Goal: Task Accomplishment & Management: Complete application form

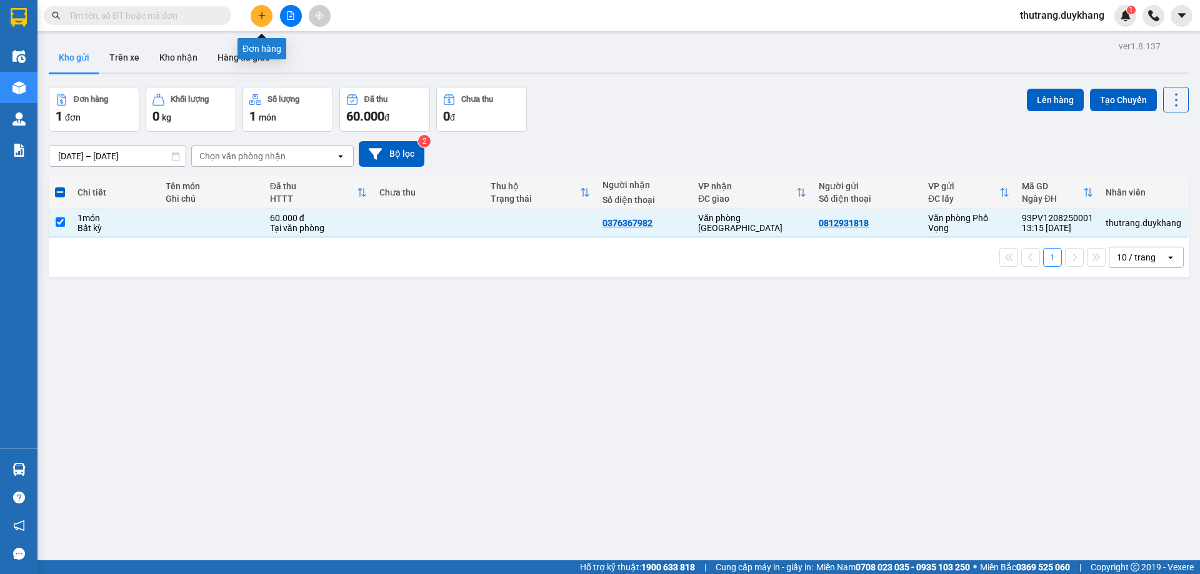
click at [263, 11] on icon "plus" at bounding box center [262, 15] width 9 height 9
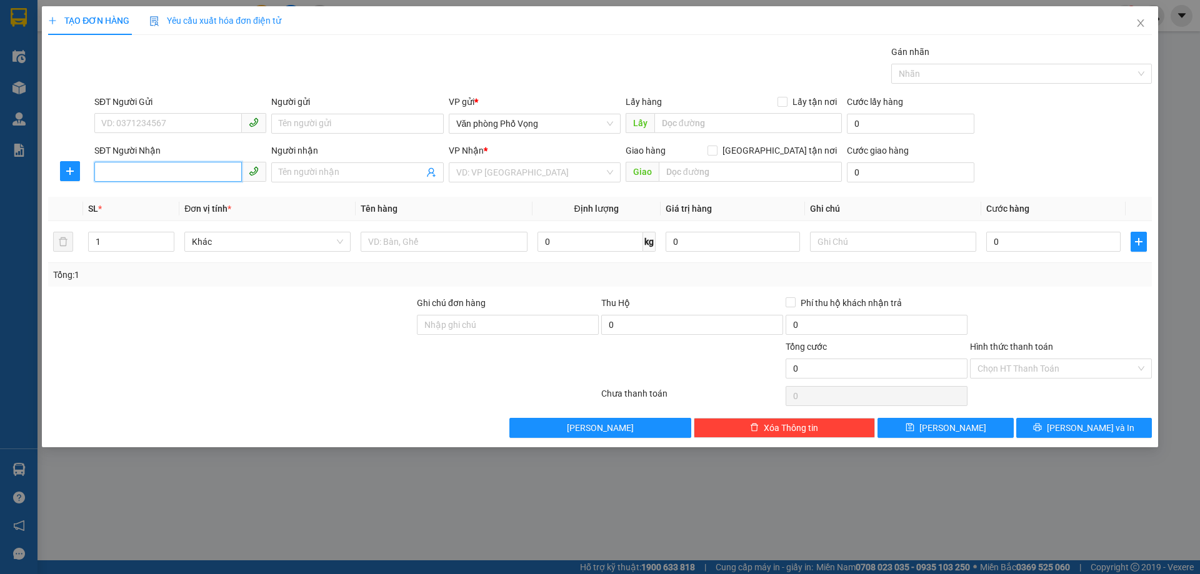
click at [206, 174] on input "SĐT Người Nhận" at bounding box center [168, 172] width 148 height 20
click at [200, 124] on input "SĐT Người Gửi" at bounding box center [168, 123] width 148 height 20
type input "0917263263"
click at [206, 175] on input "SĐT Người Nhận" at bounding box center [168, 172] width 148 height 20
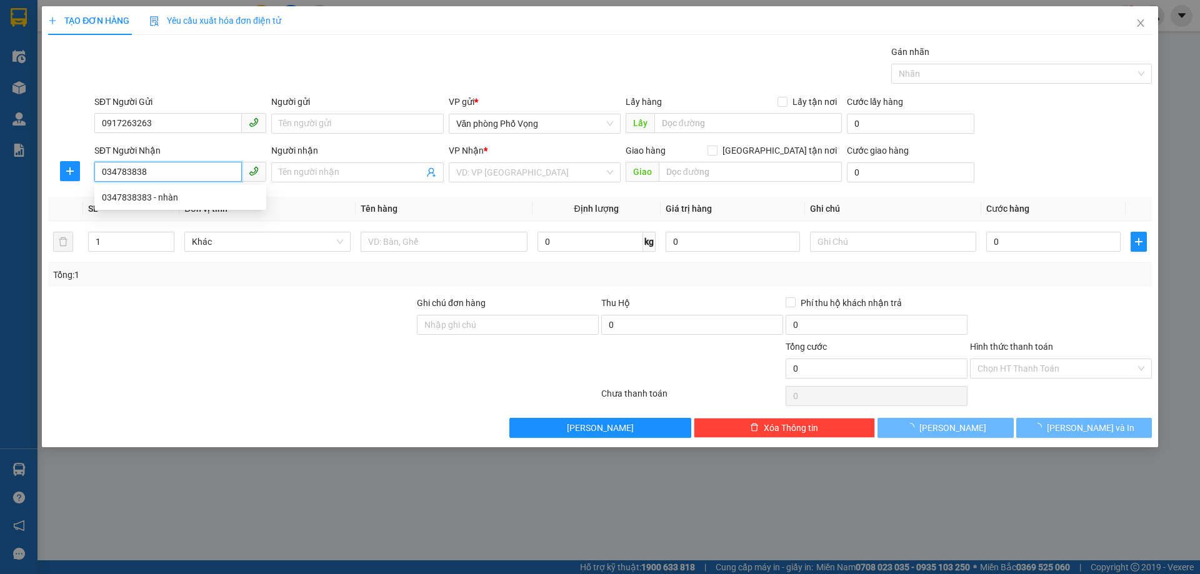
type input "0347838383"
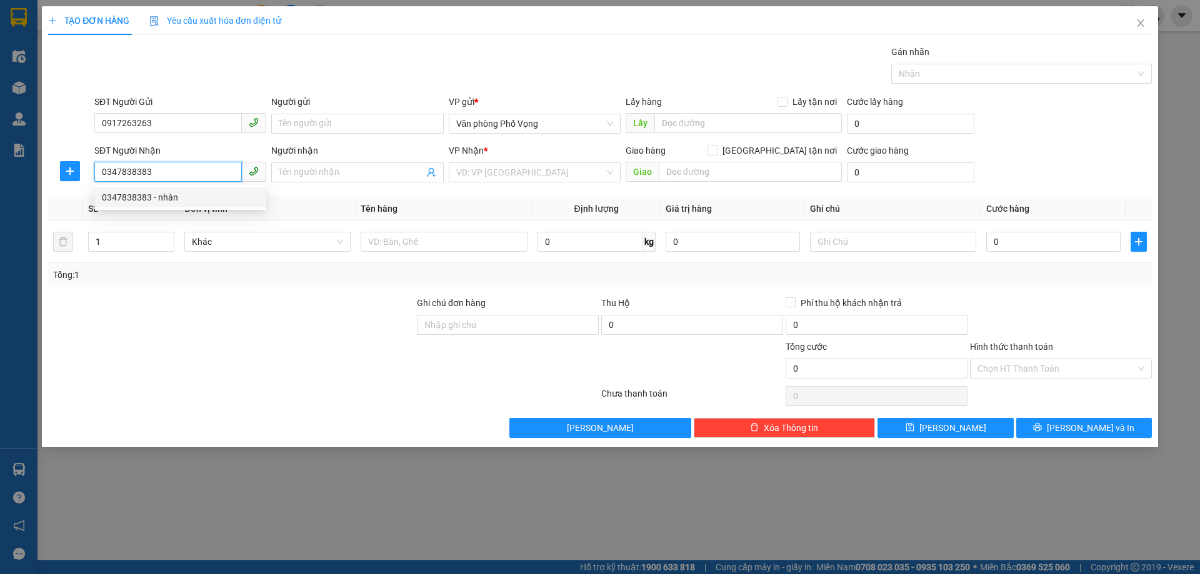
click at [239, 199] on div "0347838383 - nhàn" at bounding box center [180, 198] width 157 height 14
type input "nhàn"
type input "0347838383"
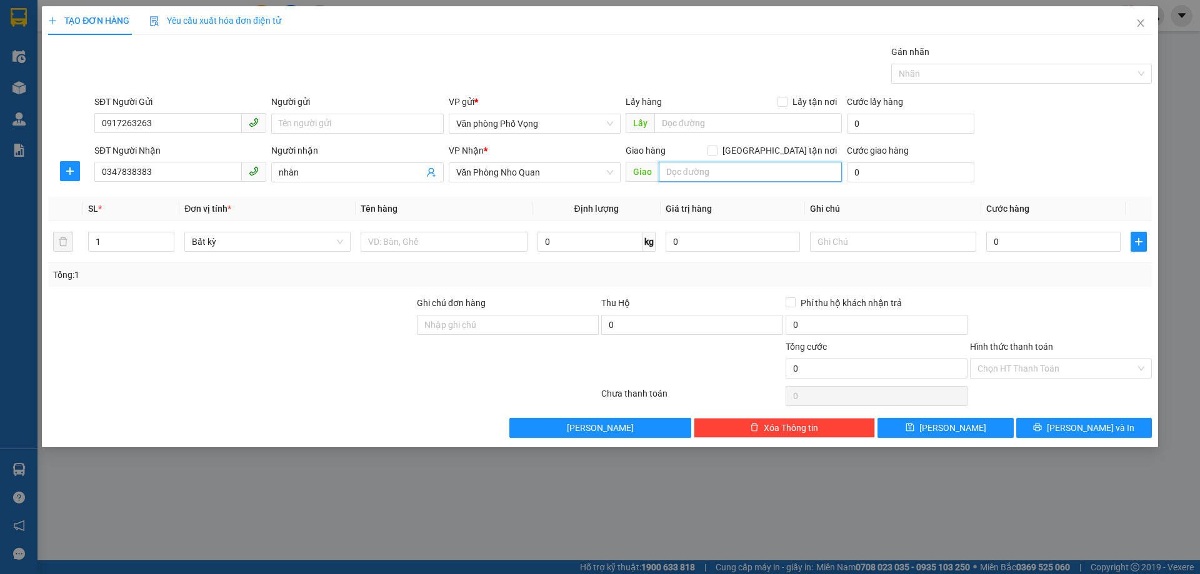
click at [765, 170] on input "text" at bounding box center [750, 172] width 183 height 20
type input "nq"
click at [861, 179] on input "0" at bounding box center [911, 173] width 128 height 20
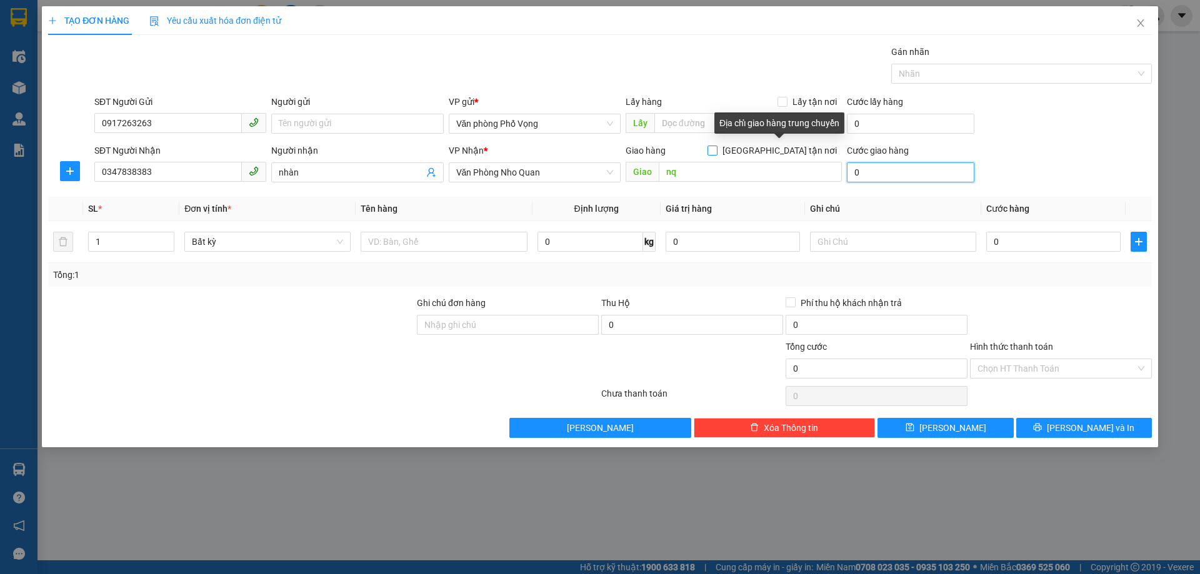
type input "3"
type input "30"
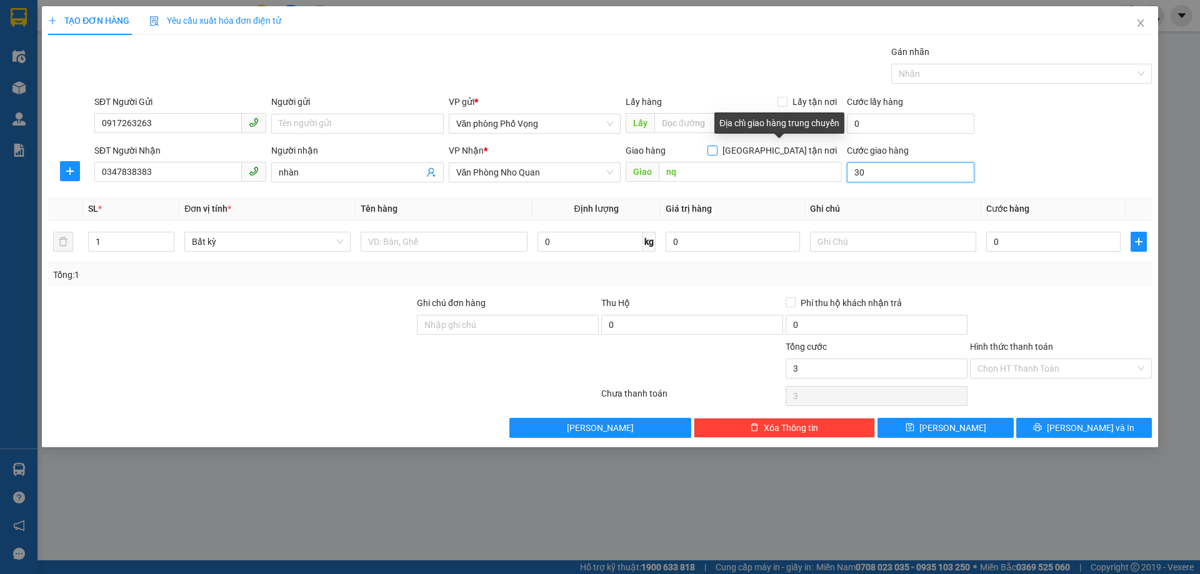
type input "30"
type input "30.000"
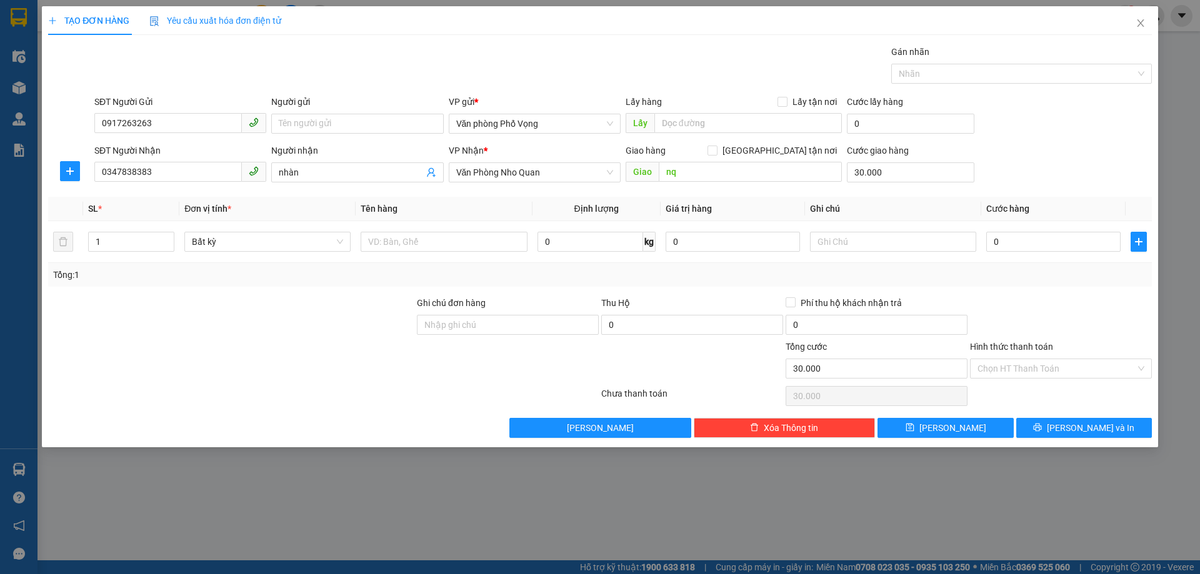
click at [1108, 125] on div "SĐT Người Gửi 0917263263 Người gửi Tên người gửi VP gửi * Văn phòng Phố Vọng Lấ…" at bounding box center [623, 117] width 1063 height 44
click at [992, 430] on button "[PERSON_NAME]" at bounding box center [946, 428] width 136 height 20
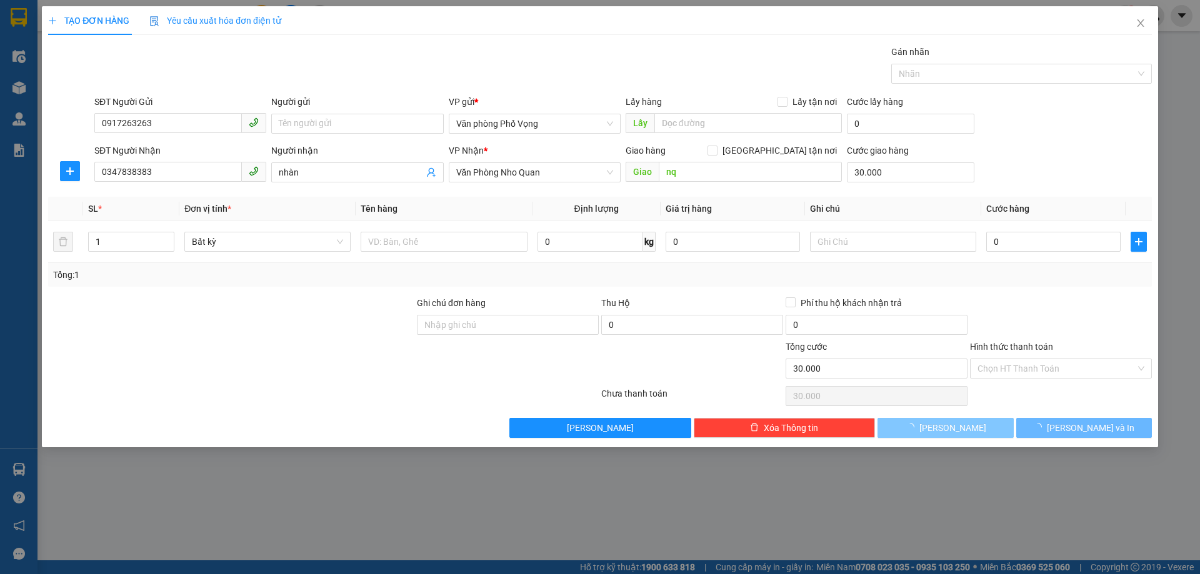
type input "0"
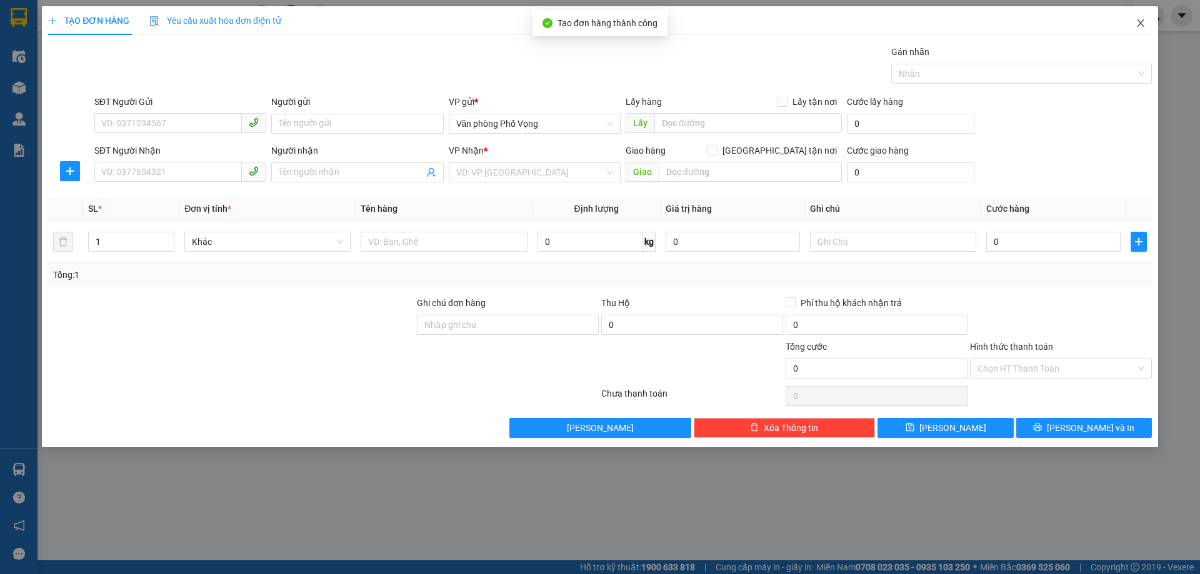
click at [1134, 26] on span "Close" at bounding box center [1140, 23] width 35 height 35
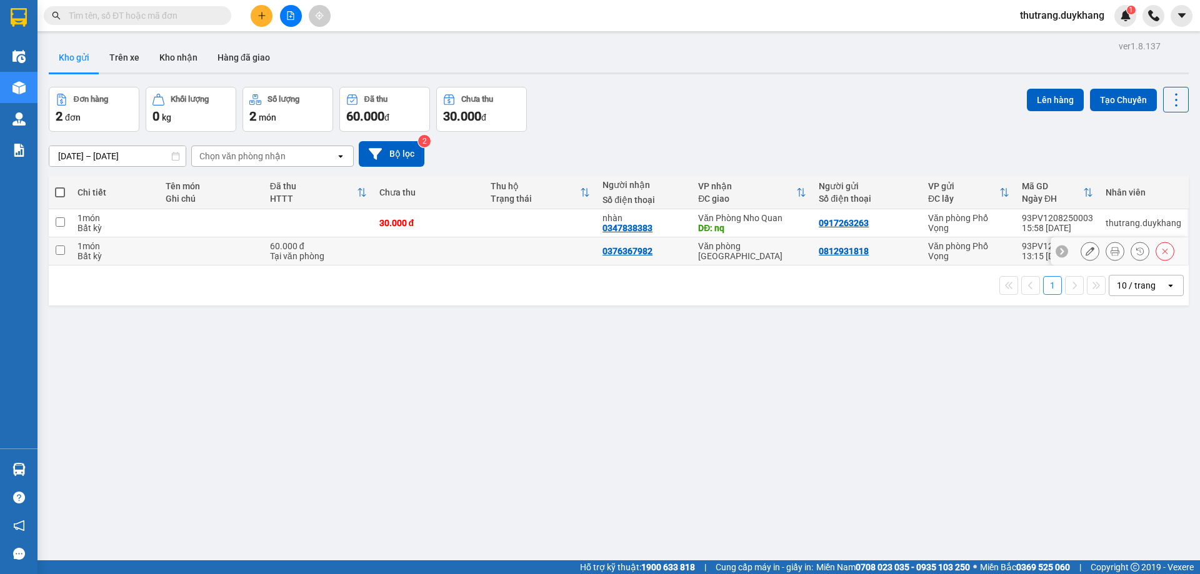
click at [338, 255] on div "Tại văn phòng" at bounding box center [318, 256] width 97 height 10
checkbox input "true"
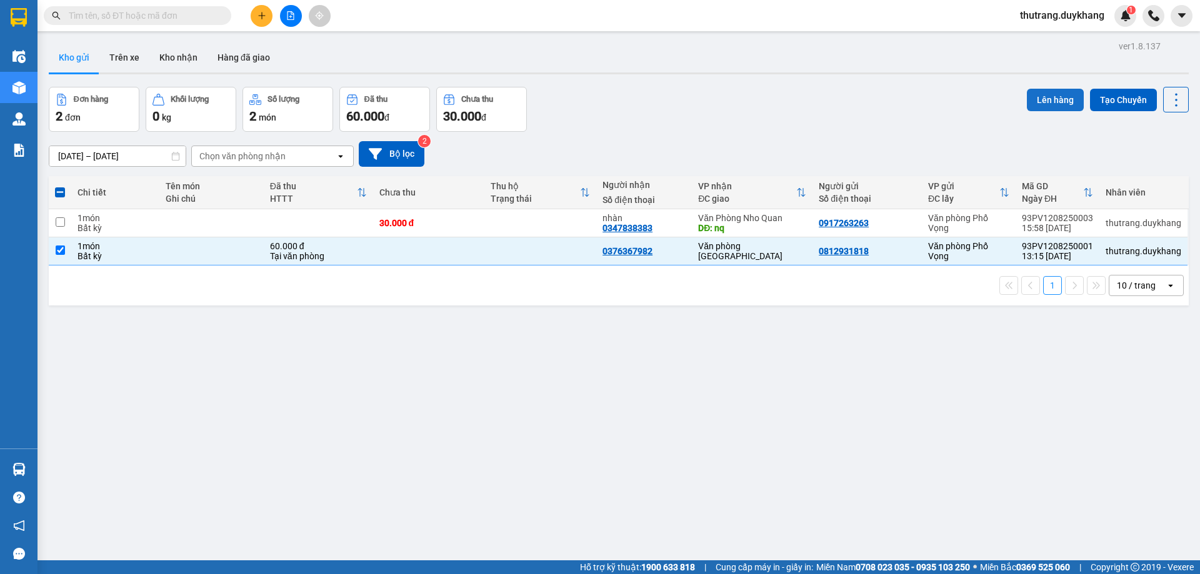
click at [1052, 94] on button "Lên hàng" at bounding box center [1055, 100] width 57 height 23
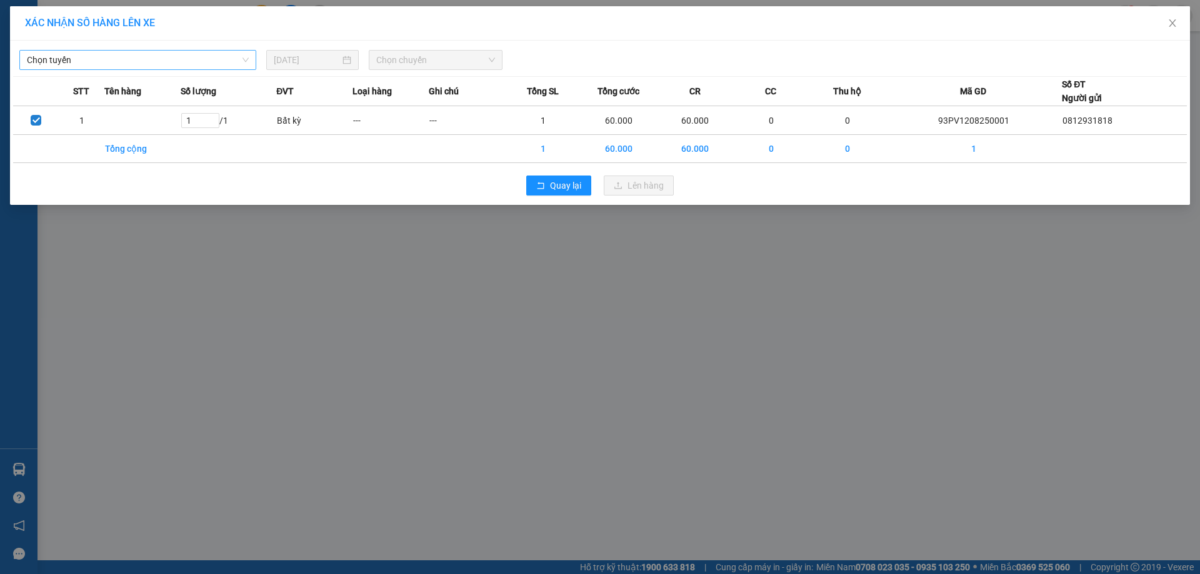
click at [164, 64] on span "Chọn tuyến" at bounding box center [138, 60] width 222 height 19
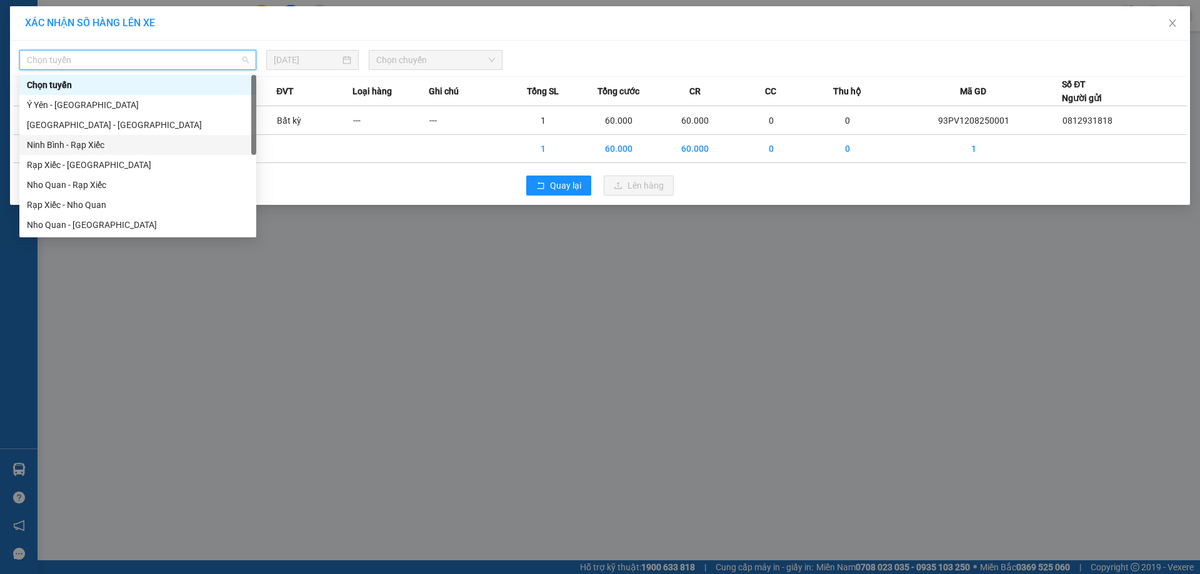
scroll to position [60, 0]
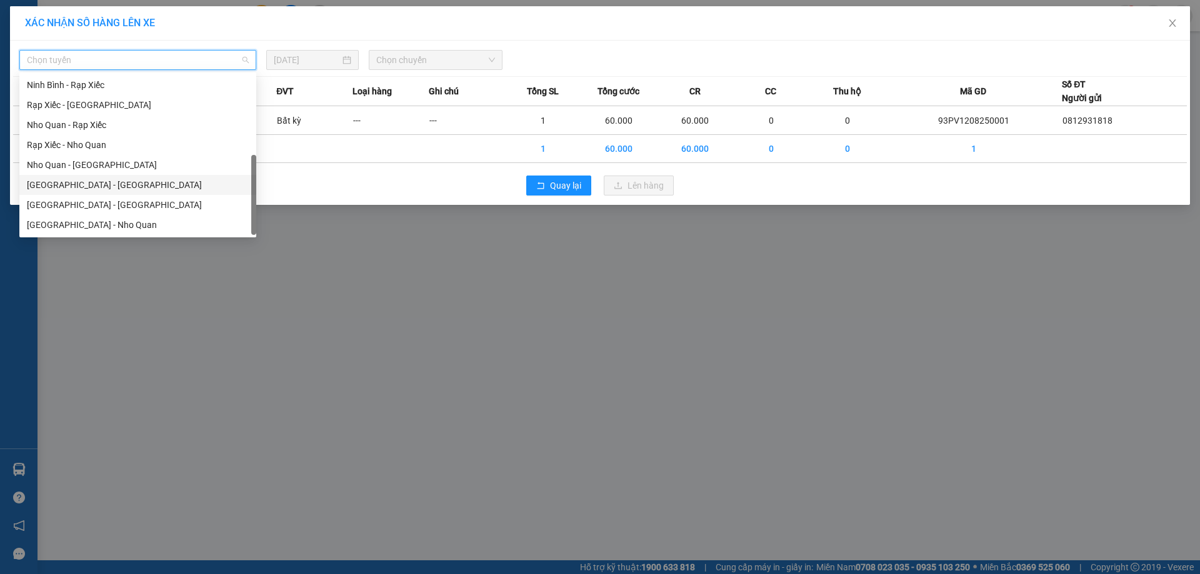
click at [116, 189] on div "[GEOGRAPHIC_DATA] - [GEOGRAPHIC_DATA]" at bounding box center [138, 185] width 222 height 14
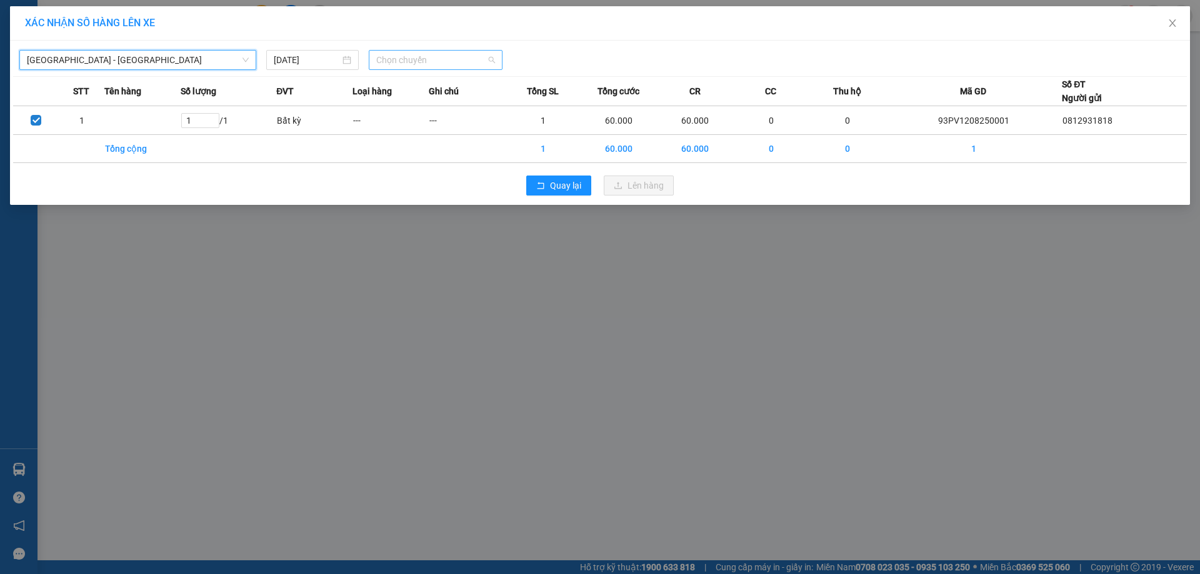
click at [436, 60] on span "Chọn chuyến" at bounding box center [435, 60] width 119 height 19
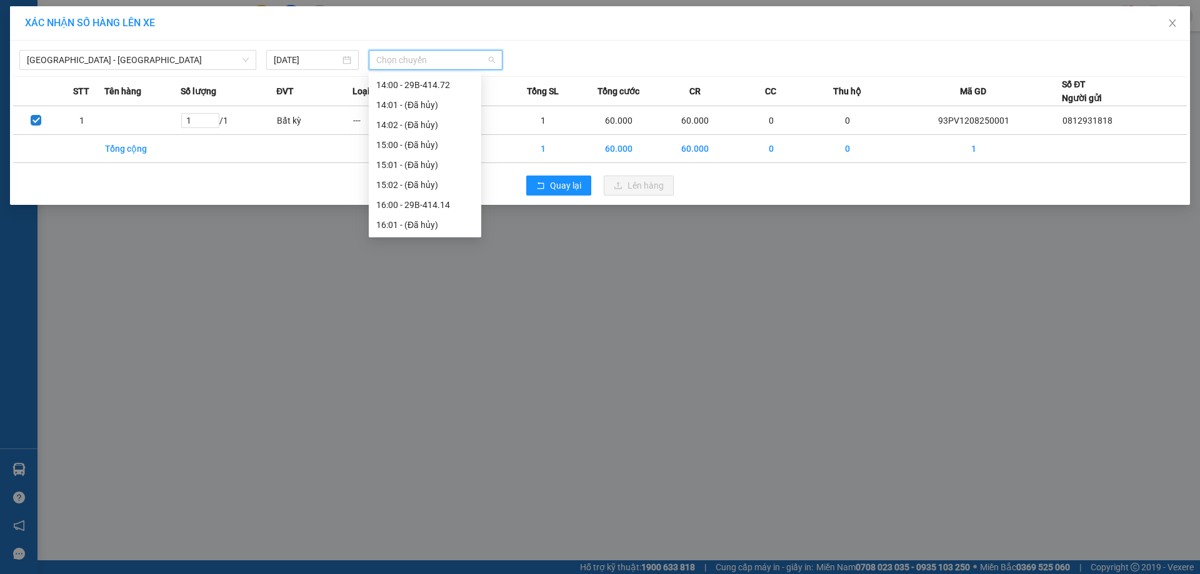
scroll to position [563, 0]
click at [433, 144] on div "16:00 - 29B-414.14" at bounding box center [425, 143] width 98 height 14
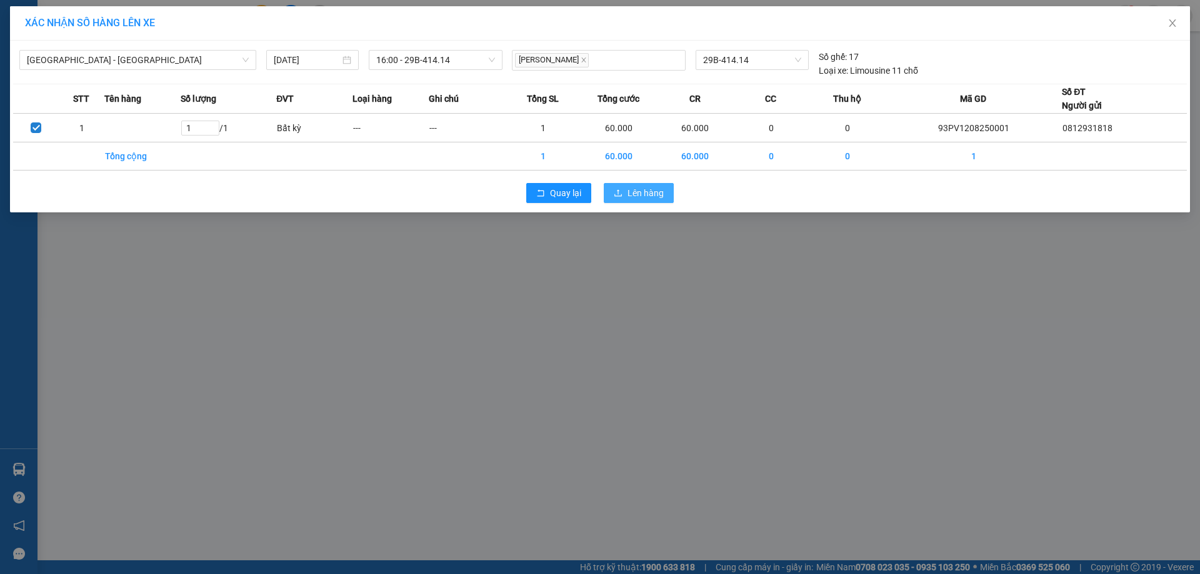
click at [626, 193] on button "Lên hàng" at bounding box center [639, 193] width 70 height 20
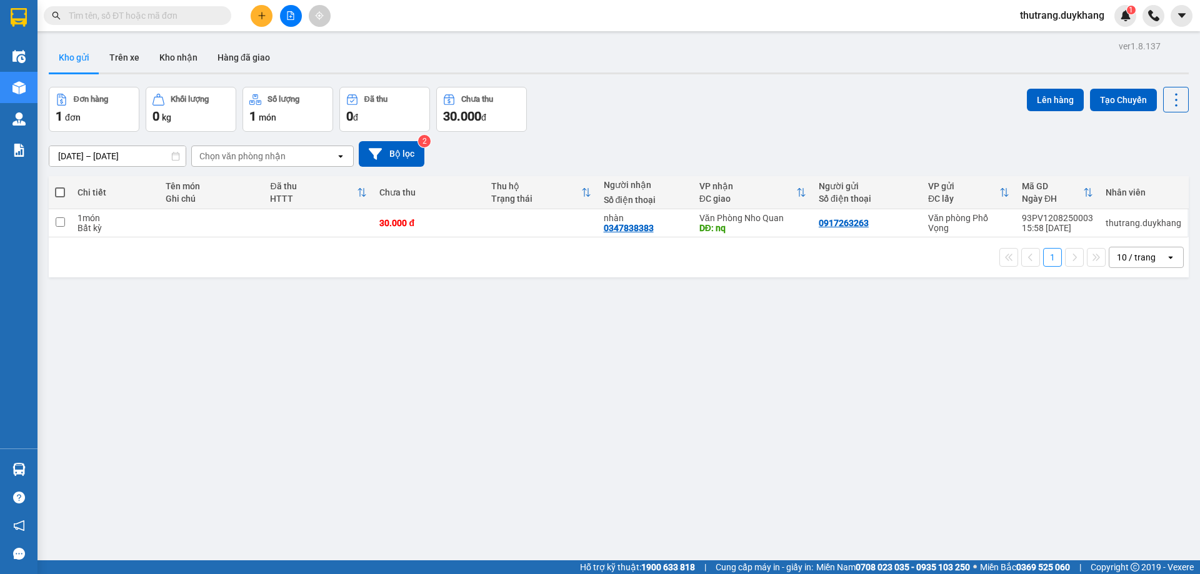
click at [262, 13] on icon "plus" at bounding box center [262, 15] width 9 height 9
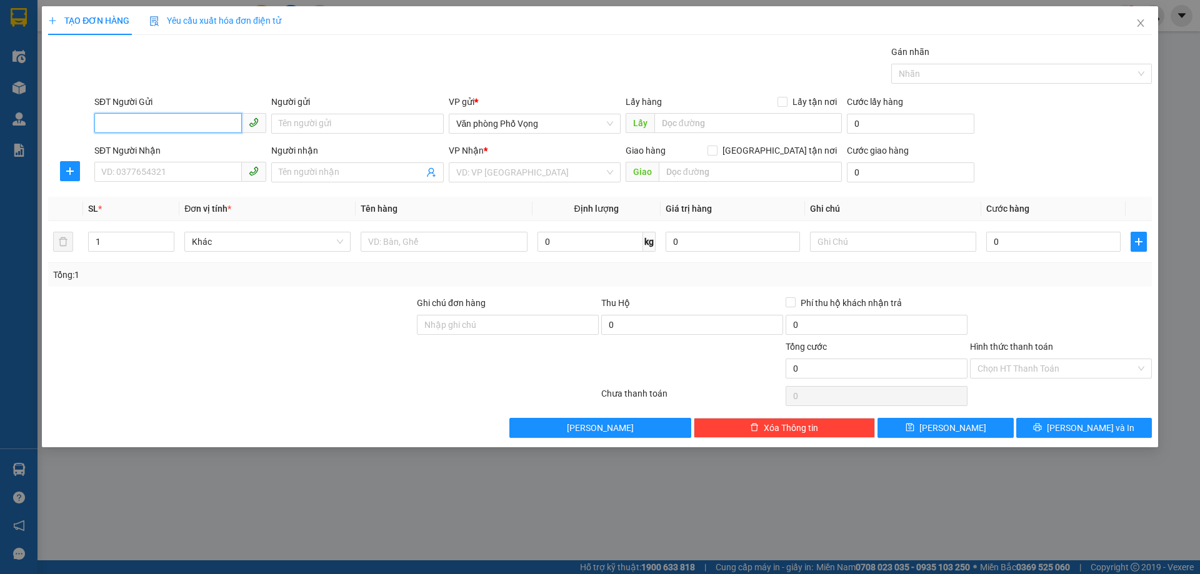
click at [196, 128] on input "SĐT Người Gửi" at bounding box center [168, 123] width 148 height 20
type input "0829991686"
click at [201, 174] on input "SĐT Người Nhận" at bounding box center [168, 172] width 148 height 20
click at [183, 171] on input "SĐT Người Nhận" at bounding box center [168, 172] width 148 height 20
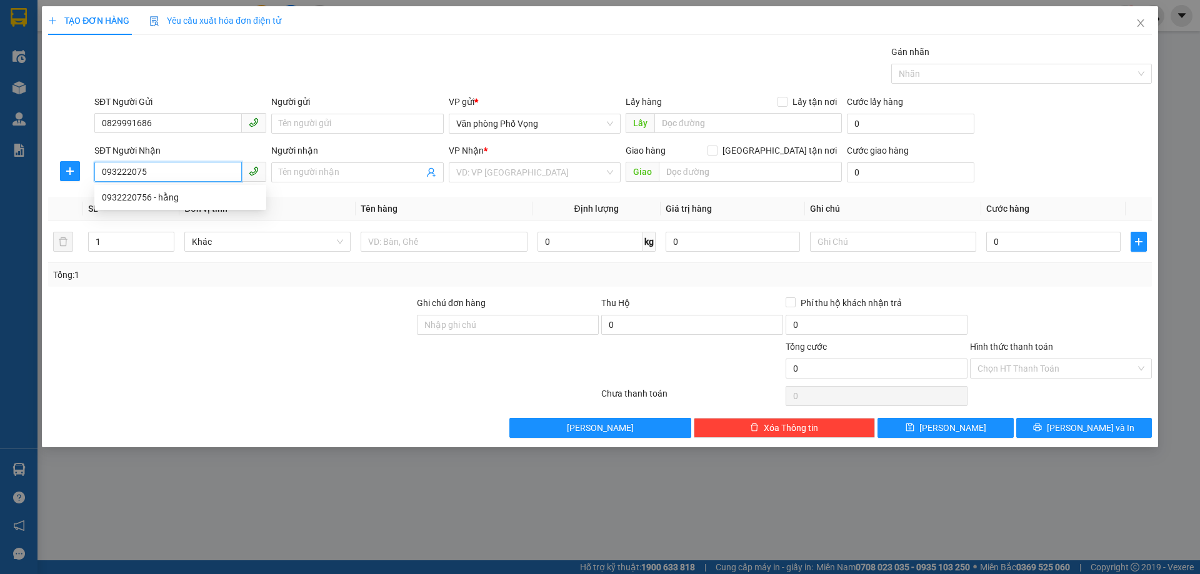
type input "0932220756"
click at [192, 189] on div "0932220756 - hằng" at bounding box center [180, 198] width 172 height 20
type input "hằng"
type input "0932220756"
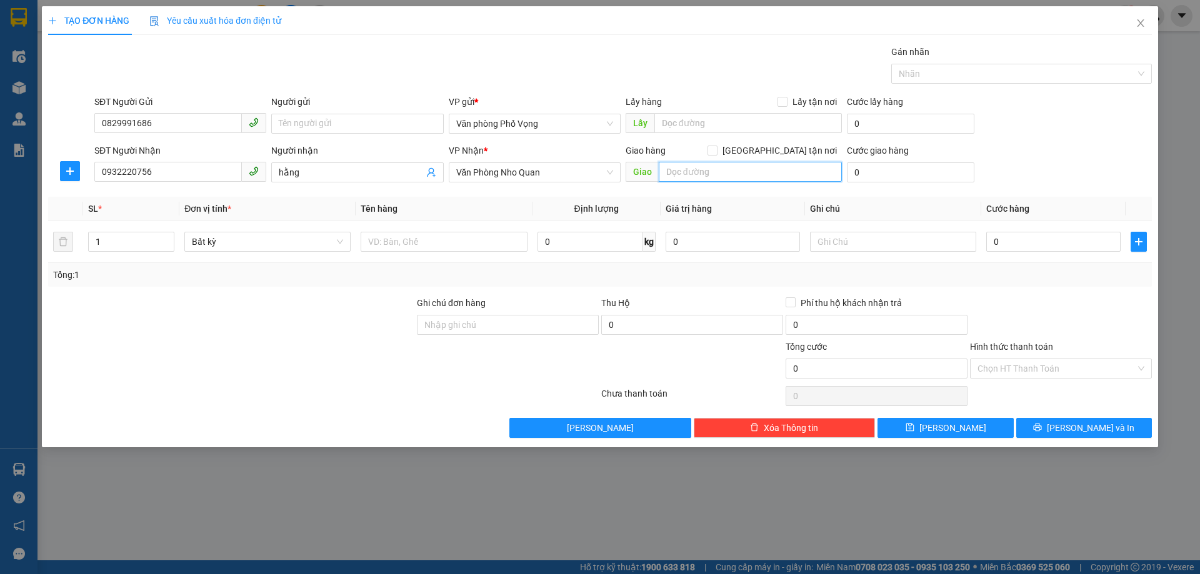
click at [695, 168] on input "text" at bounding box center [750, 172] width 183 height 20
type input "a"
type input "ảnh viện áo cưới mùa xuân"
click at [909, 170] on input "0" at bounding box center [911, 173] width 128 height 20
type input "3"
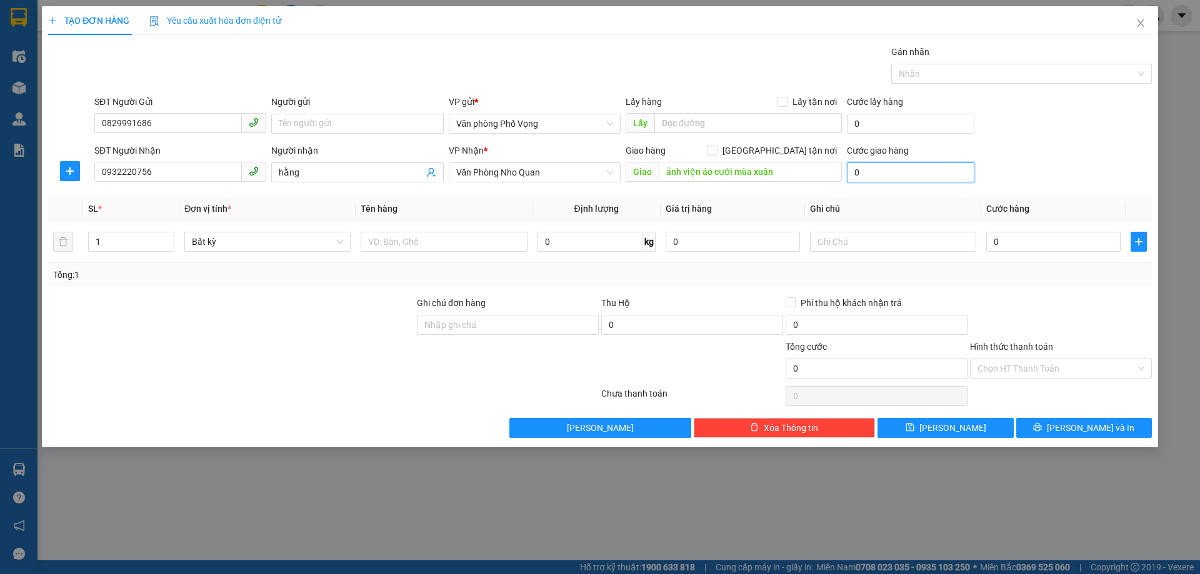
type input "3"
type input "30"
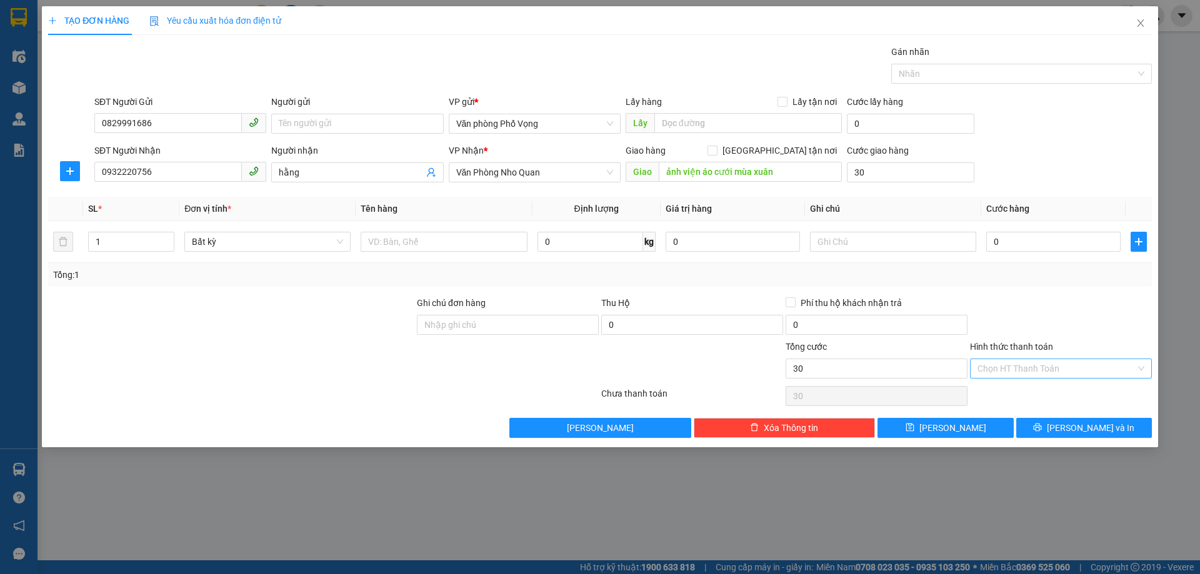
click at [1018, 367] on input "Hình thức thanh toán" at bounding box center [1057, 368] width 158 height 19
type input "30.000"
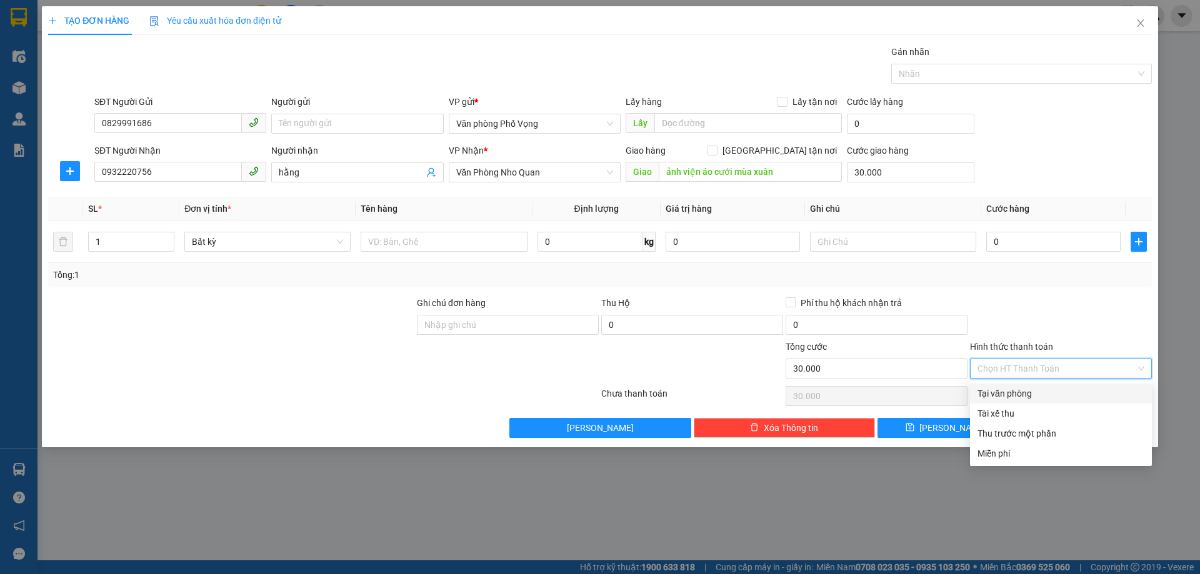
click at [1035, 393] on div "Tại văn phòng" at bounding box center [1061, 394] width 167 height 14
type input "0"
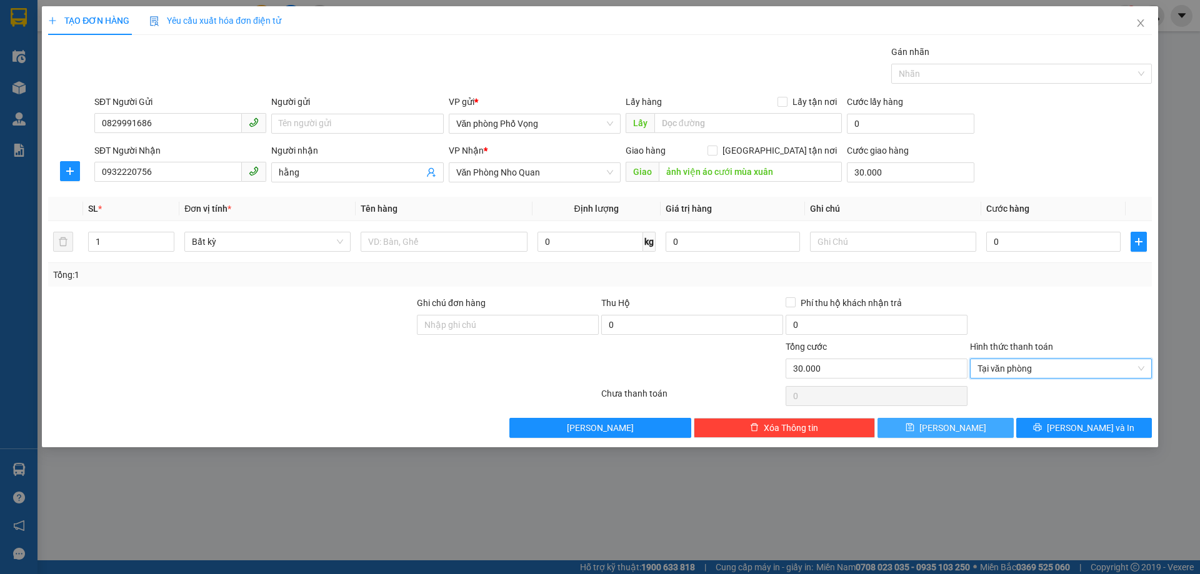
click at [985, 427] on button "[PERSON_NAME]" at bounding box center [946, 428] width 136 height 20
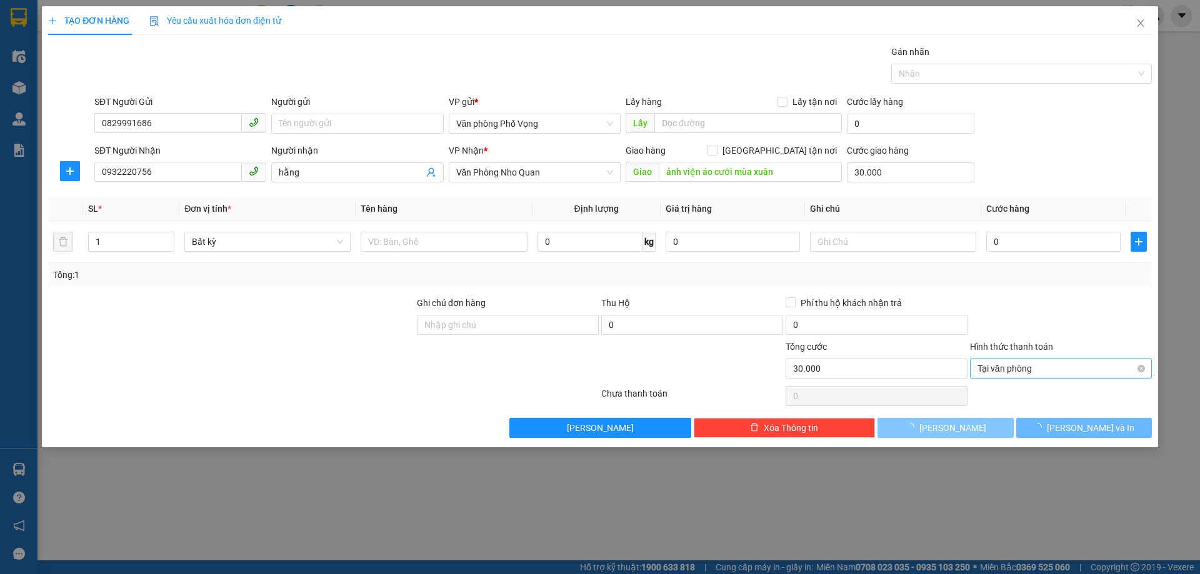
type input "0"
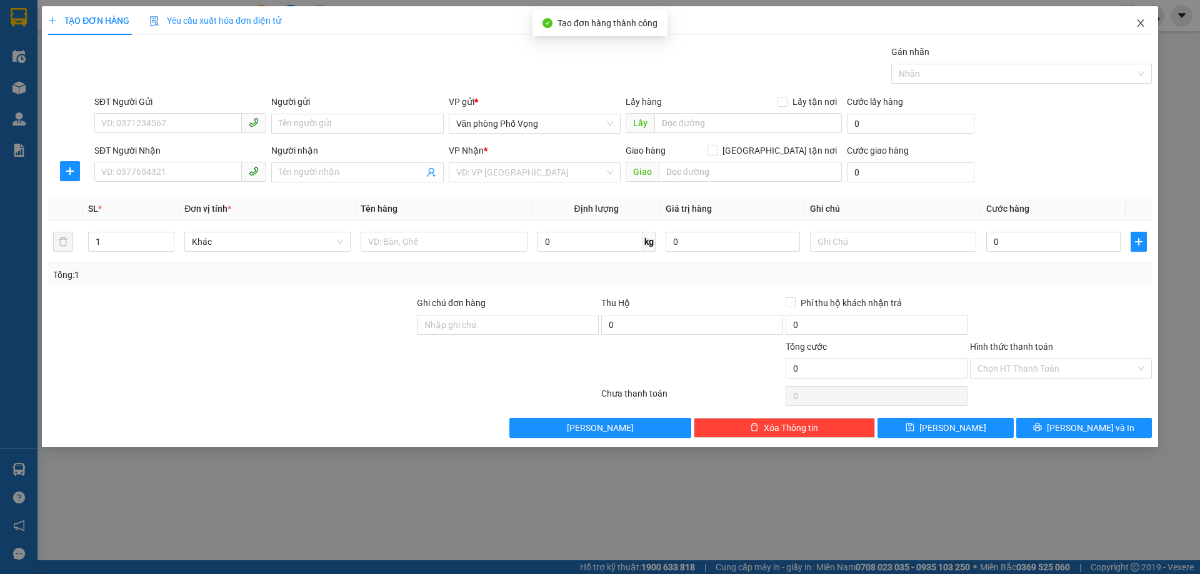
click at [1141, 22] on icon "close" at bounding box center [1141, 23] width 10 height 10
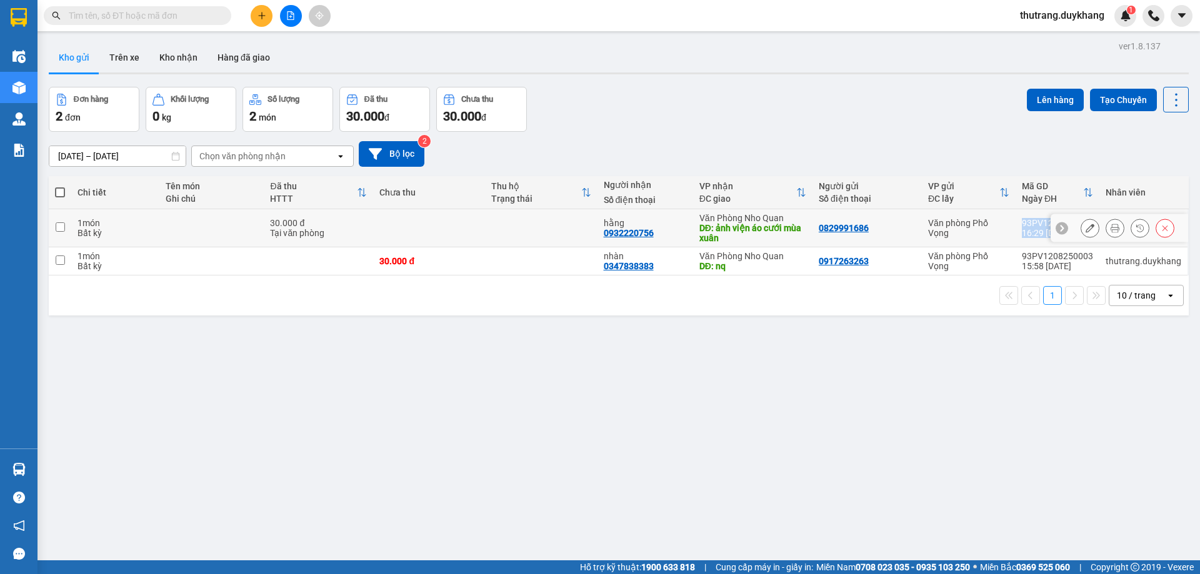
drag, startPoint x: 1018, startPoint y: 221, endPoint x: 1079, endPoint y: 219, distance: 60.7
click at [1079, 219] on tr "1 món Bất kỳ 30.000 đ Tại văn phòng hằng 0932220756 Văn Phòng Nho Quan DĐ: ảnh …" at bounding box center [619, 228] width 1140 height 38
checkbox input "true"
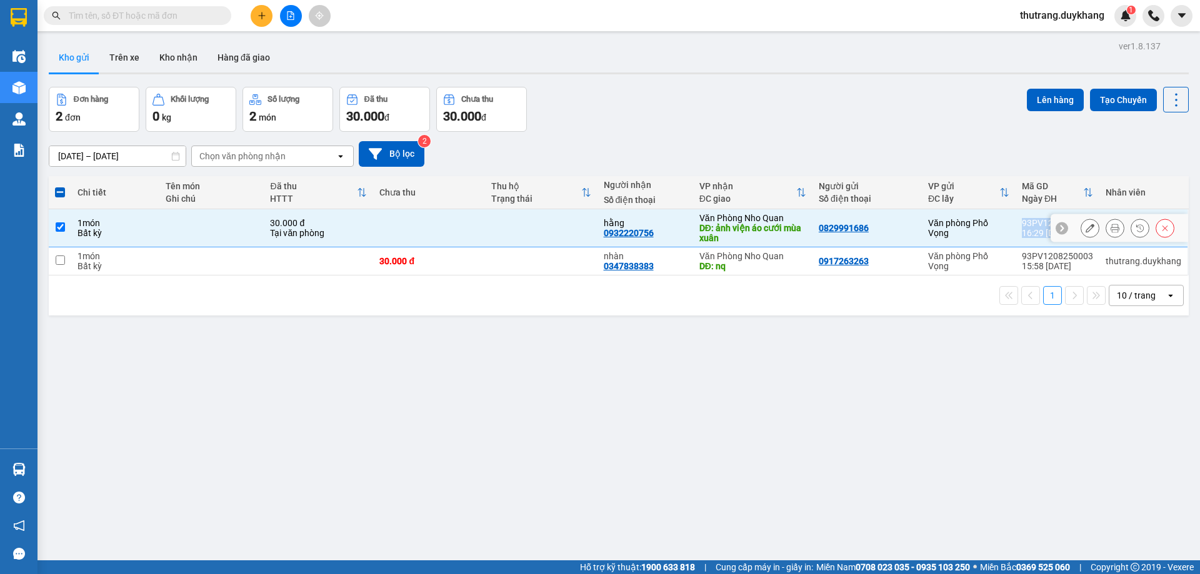
copy tr "93PV1208250004 16:29 [DATE] thutrang.duykhang"
click at [435, 257] on div "30.000 đ" at bounding box center [428, 261] width 99 height 10
checkbox input "true"
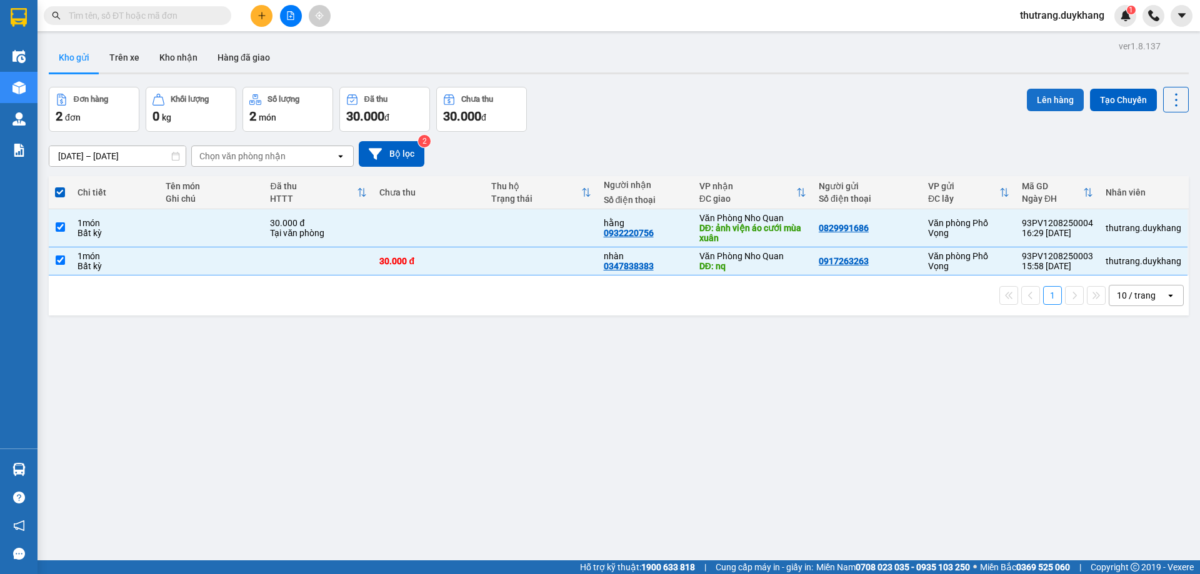
click at [1053, 105] on button "Lên hàng" at bounding box center [1055, 100] width 57 height 23
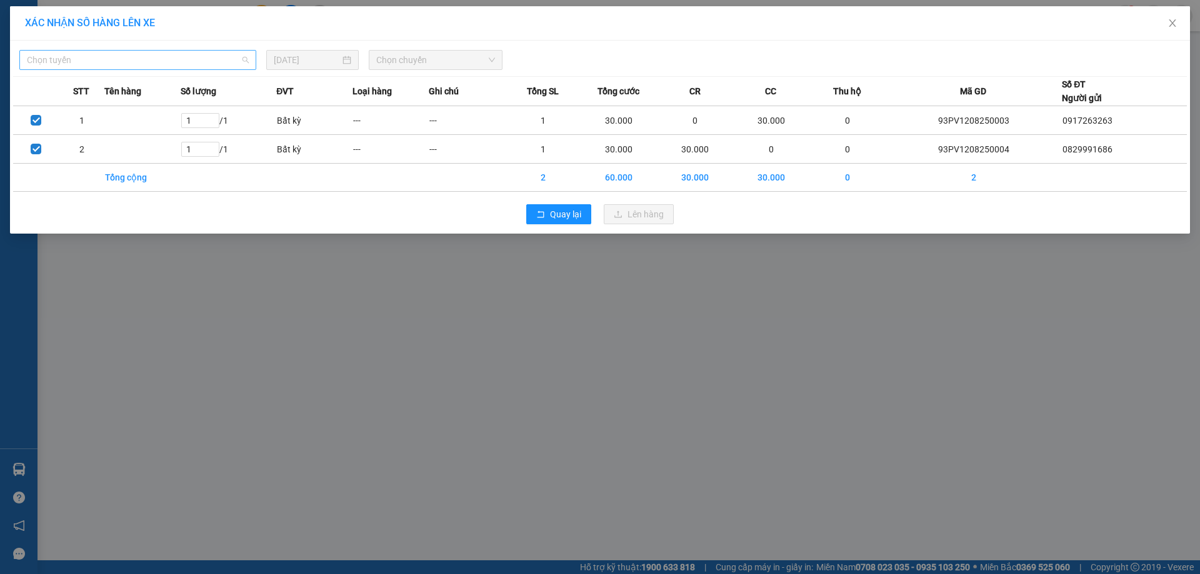
click at [218, 62] on span "Chọn tuyến" at bounding box center [138, 60] width 222 height 19
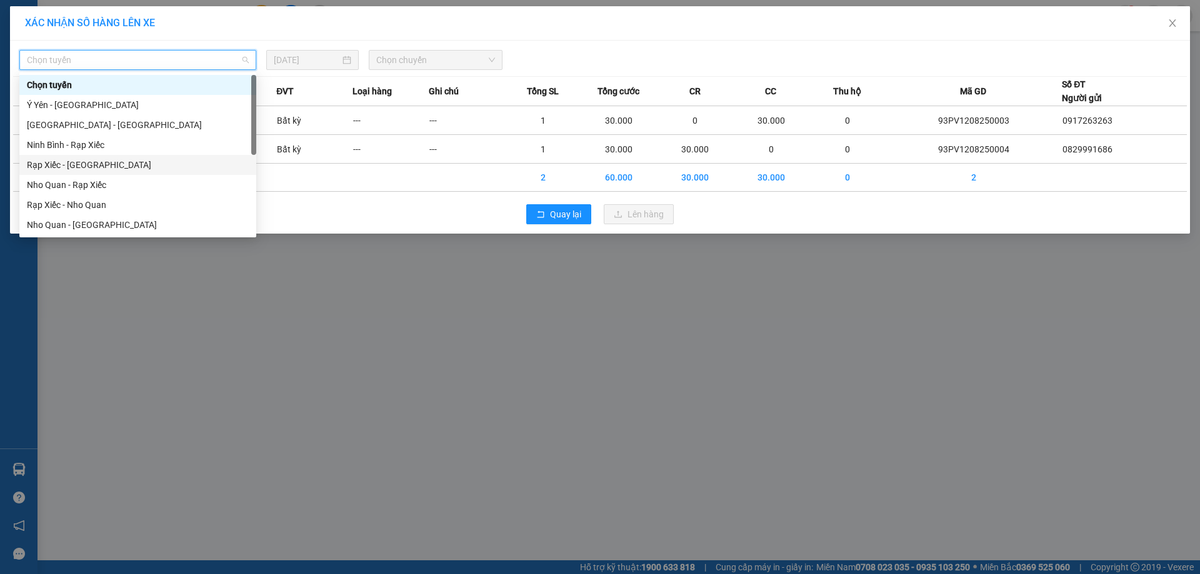
scroll to position [60, 0]
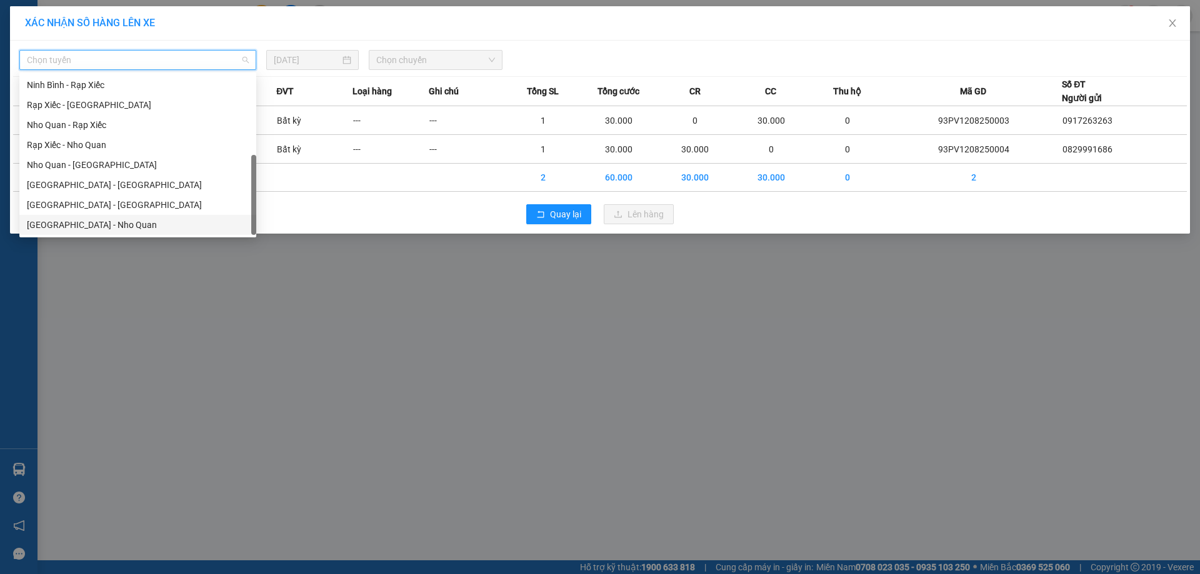
click at [124, 223] on div "[GEOGRAPHIC_DATA] - Nho Quan" at bounding box center [138, 225] width 222 height 14
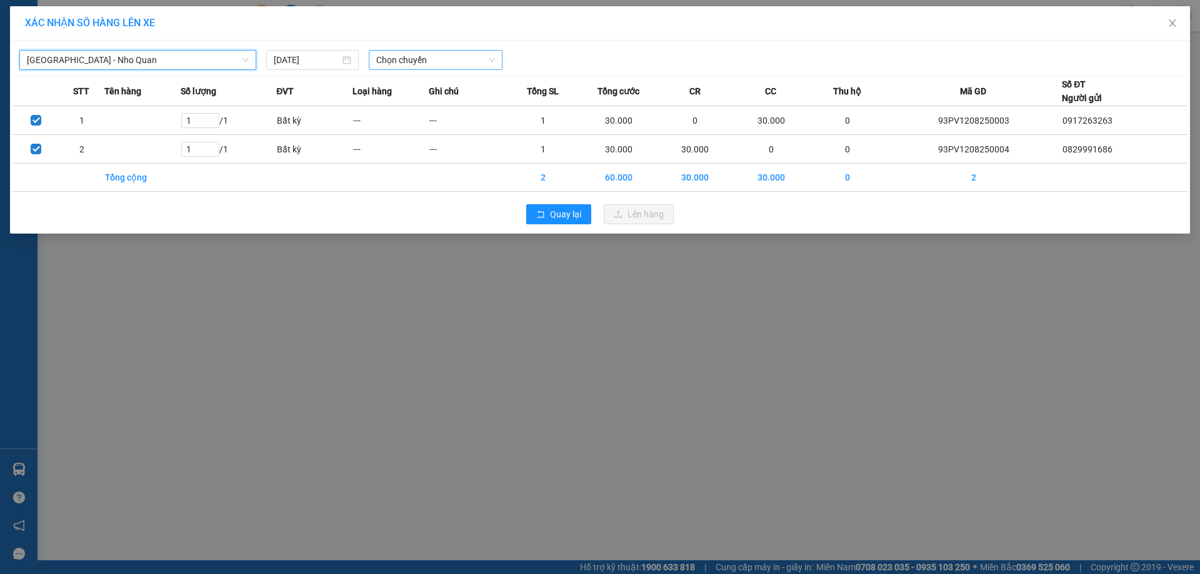
click at [439, 59] on span "Chọn chuyến" at bounding box center [435, 60] width 119 height 19
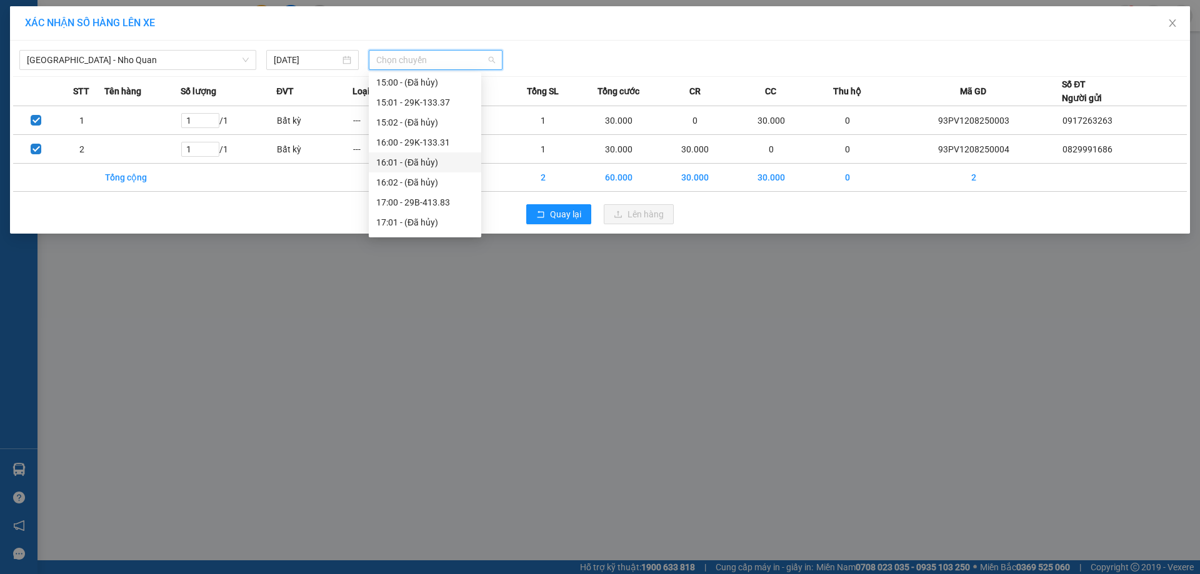
scroll to position [625, 0]
click at [436, 143] on div "17:00 - 29B-413.83" at bounding box center [425, 140] width 98 height 14
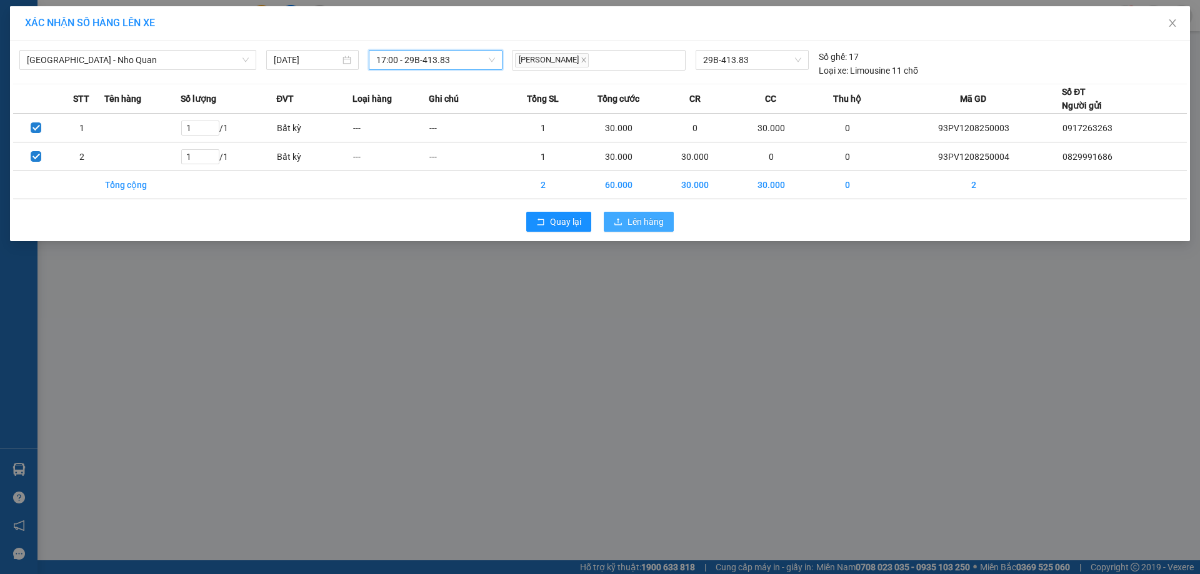
click at [630, 219] on span "Lên hàng" at bounding box center [646, 222] width 36 height 14
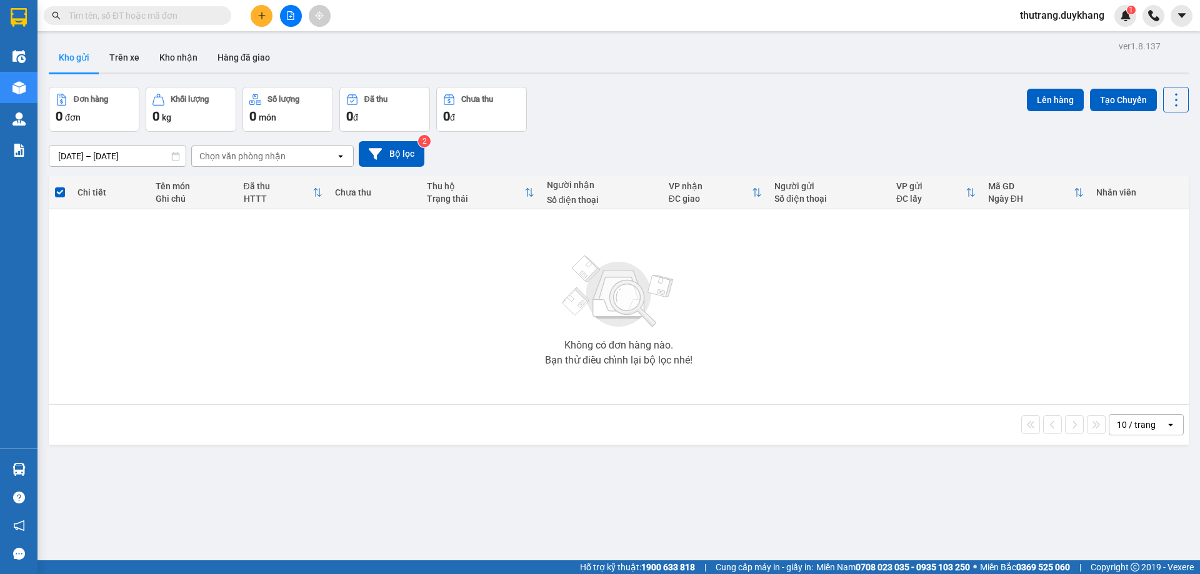
click at [203, 16] on input "text" at bounding box center [143, 16] width 148 height 14
paste input "0395490557"
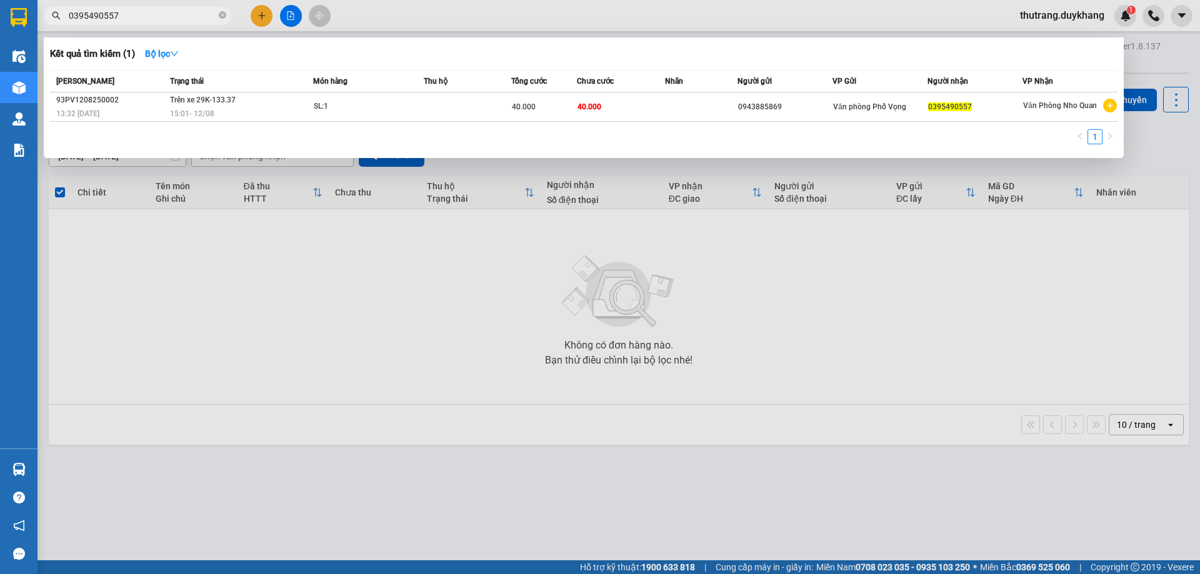
type input "0395490557"
click at [331, 251] on div at bounding box center [600, 287] width 1200 height 574
click at [225, 14] on icon "close-circle" at bounding box center [223, 15] width 8 height 8
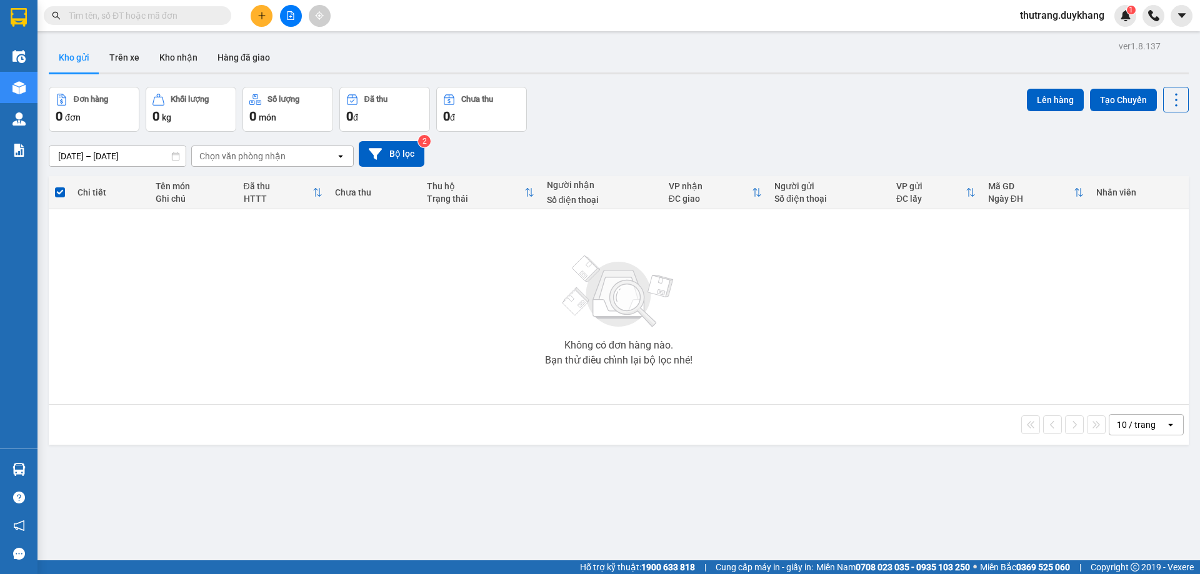
paste input "0862312229"
type input "0862312229"
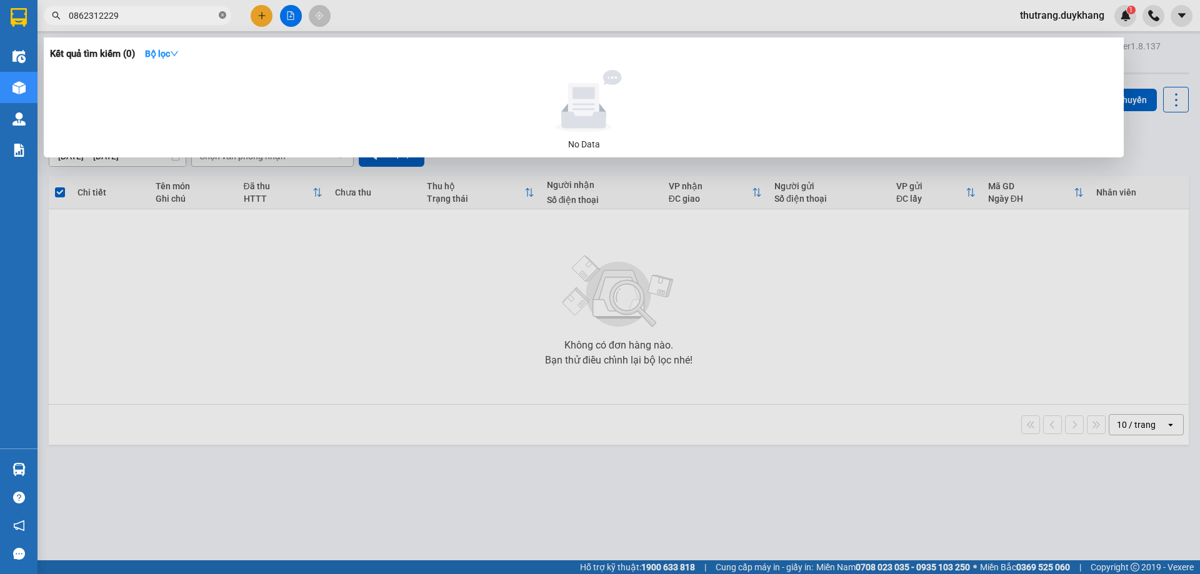
click at [221, 18] on icon "close-circle" at bounding box center [223, 15] width 8 height 8
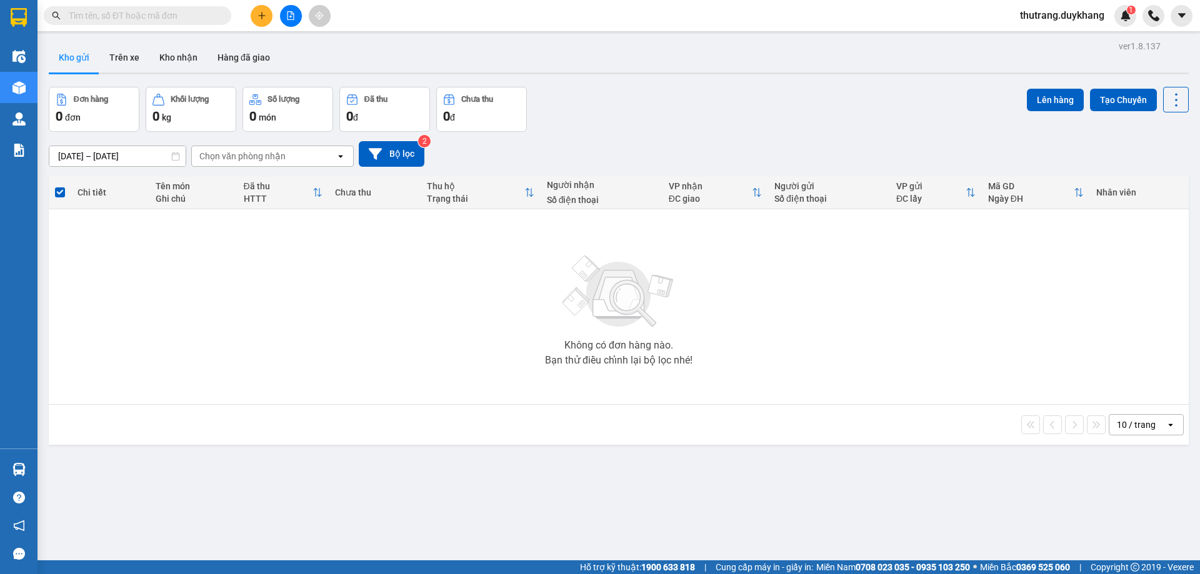
click at [159, 21] on input "text" at bounding box center [143, 16] width 148 height 14
click at [203, 18] on input "text" at bounding box center [143, 16] width 148 height 14
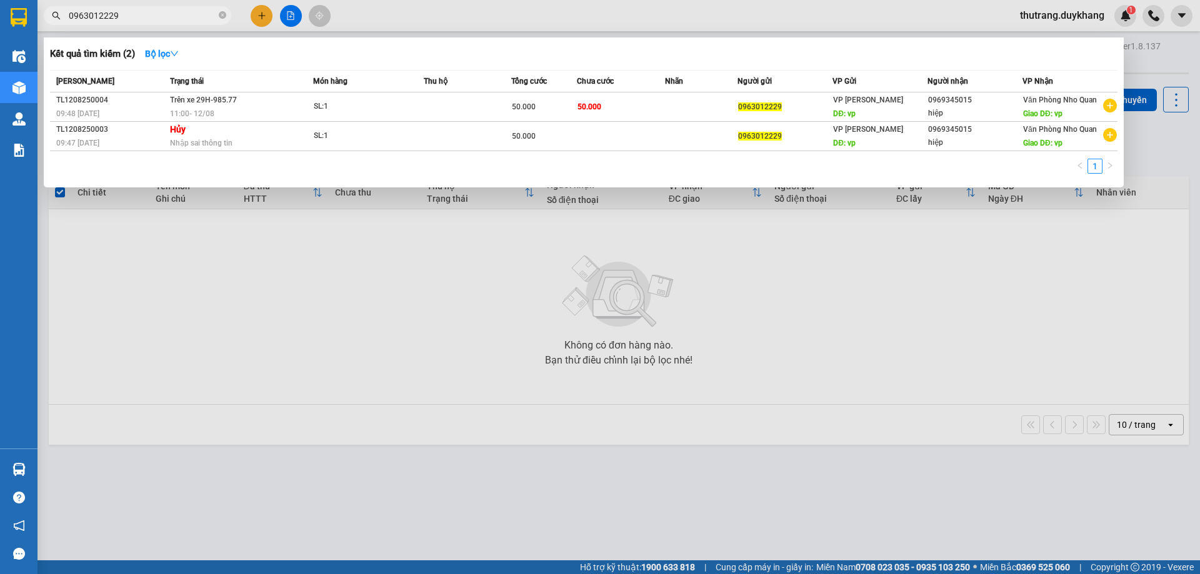
type input "0963012229"
